Goal: Transaction & Acquisition: Subscribe to service/newsletter

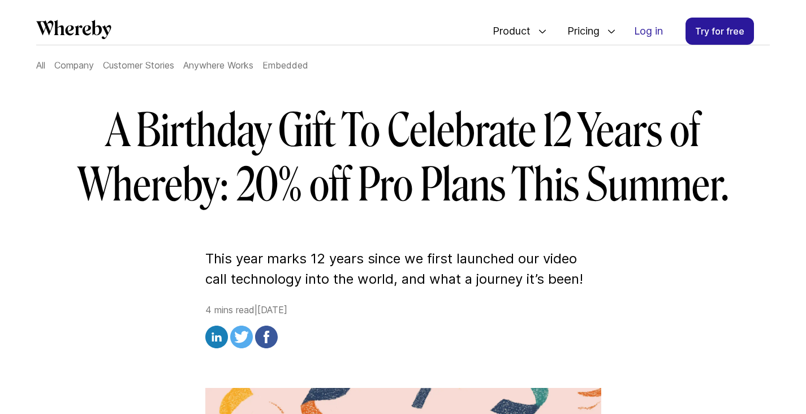
scroll to position [163, 0]
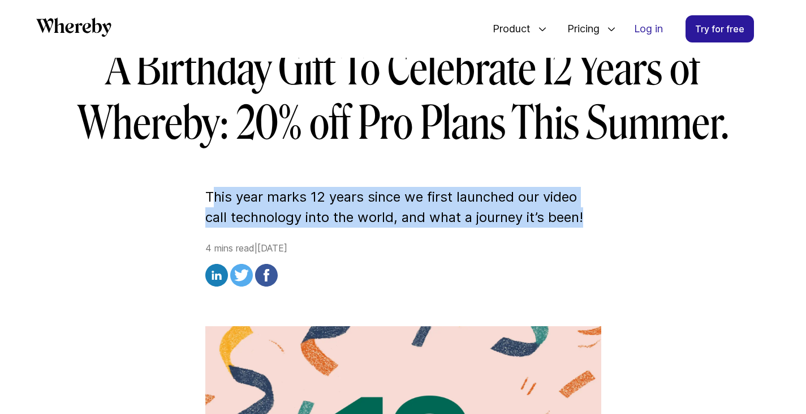
drag, startPoint x: 214, startPoint y: 194, endPoint x: 604, endPoint y: 217, distance: 391.2
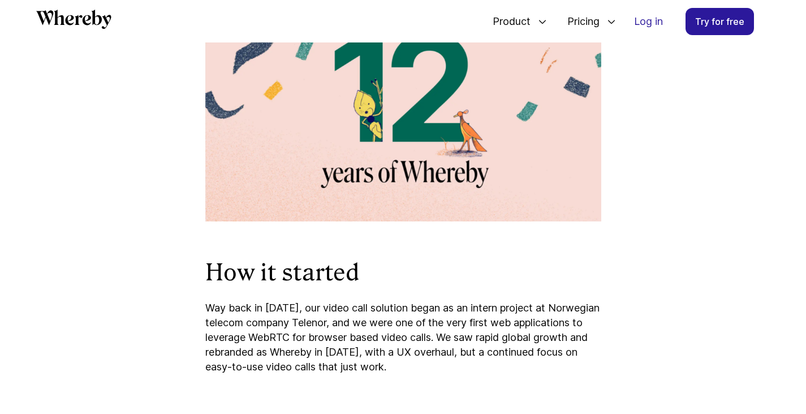
scroll to position [657, 0]
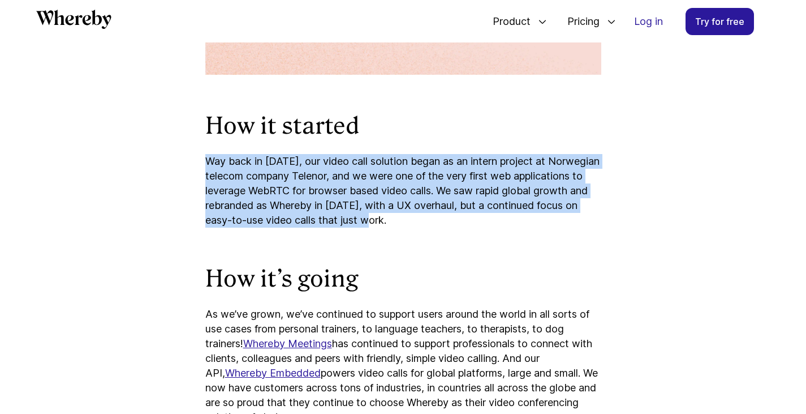
drag, startPoint x: 209, startPoint y: 158, endPoint x: 454, endPoint y: 226, distance: 254.1
click at [454, 220] on p "Way back in [DATE], our video call solution began as an intern project at Norwe…" at bounding box center [403, 191] width 396 height 74
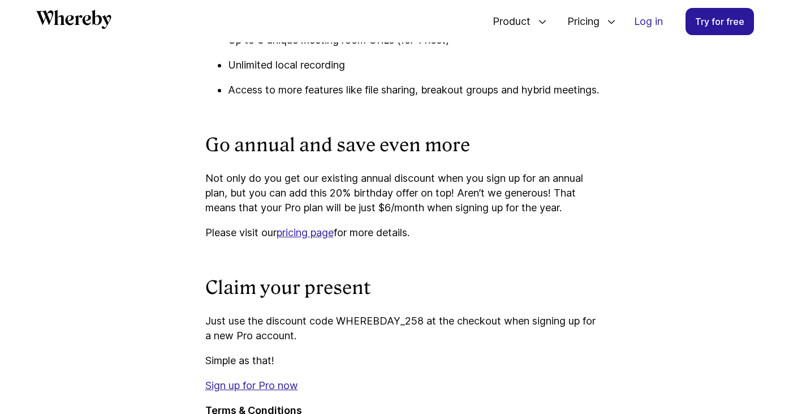
scroll to position [1506, 0]
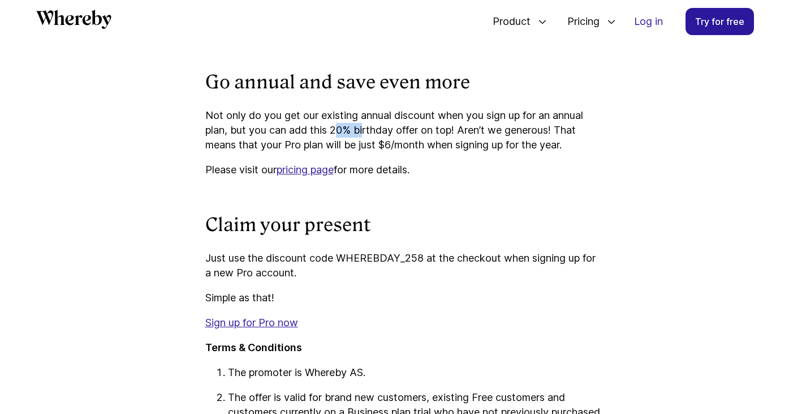
drag, startPoint x: 337, startPoint y: 143, endPoint x: 363, endPoint y: 145, distance: 26.7
click at [363, 145] on p "Not only do you get our existing annual discount when you sign up for an annual…" at bounding box center [403, 130] width 396 height 44
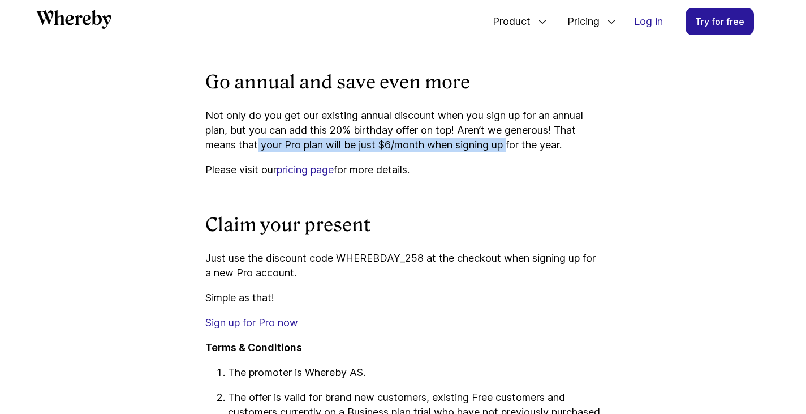
drag, startPoint x: 258, startPoint y: 158, endPoint x: 514, endPoint y: 164, distance: 255.8
click at [514, 152] on p "Not only do you get our existing annual discount when you sign up for an annual…" at bounding box center [403, 130] width 396 height 44
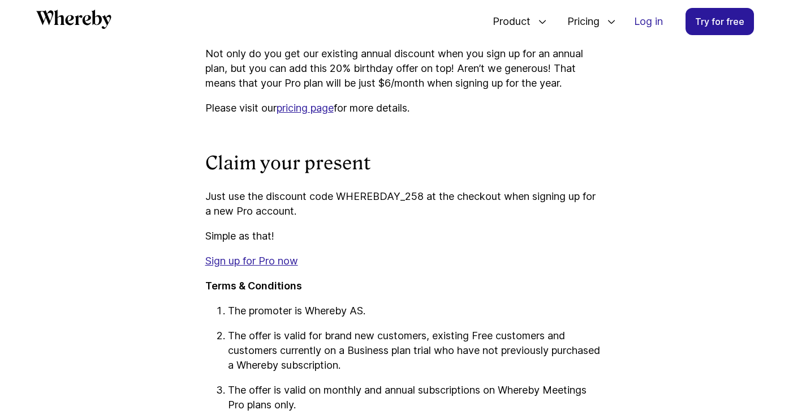
scroll to position [1619, 0]
